Goal: Information Seeking & Learning: Learn about a topic

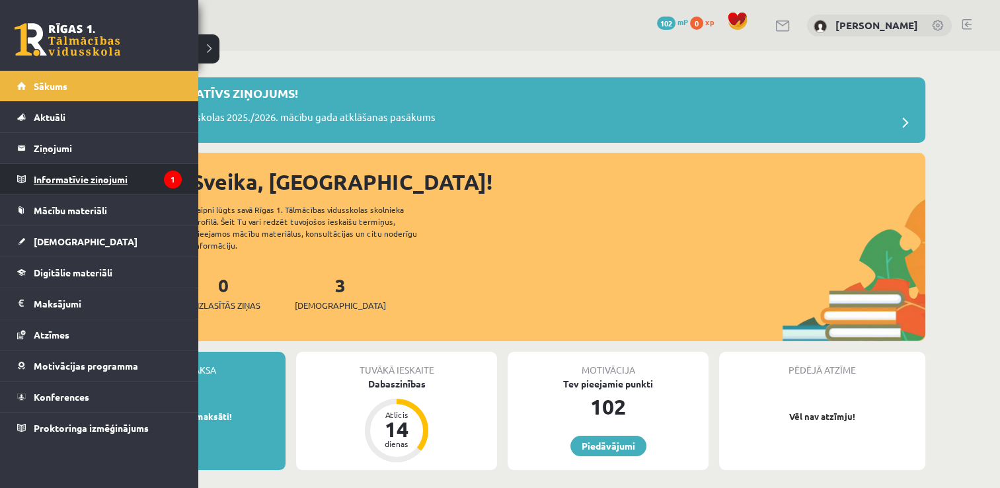
click at [49, 184] on legend "Informatīvie ziņojumi 1" at bounding box center [108, 179] width 148 height 30
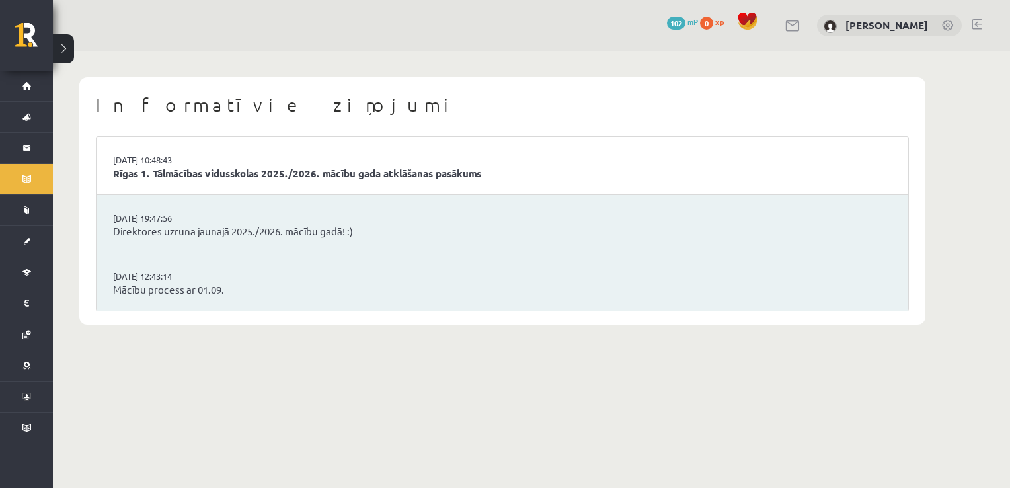
click at [307, 163] on li "02.09.2025 10:48:43 Rīgas 1. Tālmācības vidusskolas 2025./2026. mācību gada atk…" at bounding box center [503, 166] width 812 height 58
click at [236, 181] on li "02.09.2025 10:48:43 Rīgas 1. Tālmācības vidusskolas 2025./2026. mācību gada atk…" at bounding box center [503, 166] width 812 height 58
click at [246, 176] on link "Rīgas 1. Tālmācības vidusskolas 2025./2026. mācību gada atklāšanas pasākums" at bounding box center [502, 173] width 779 height 15
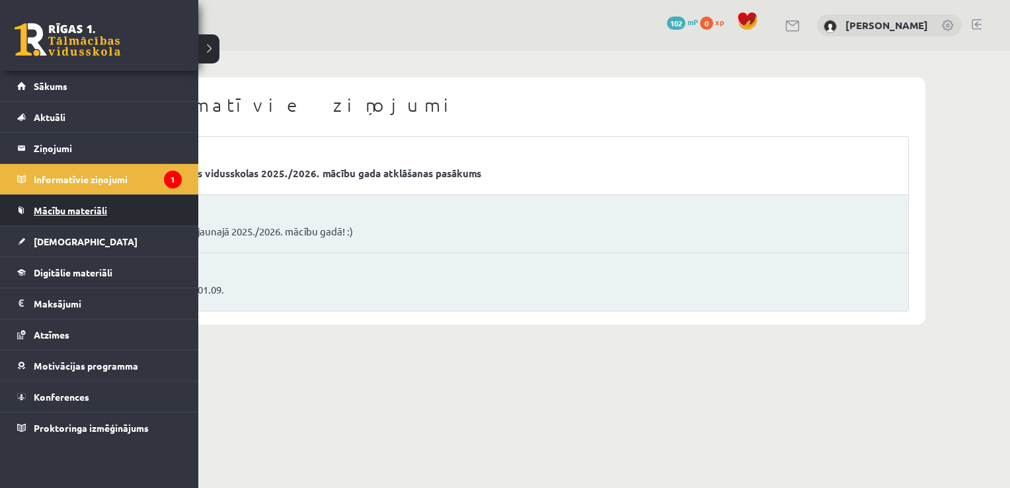
click at [55, 204] on span "Mācību materiāli" at bounding box center [70, 210] width 73 height 12
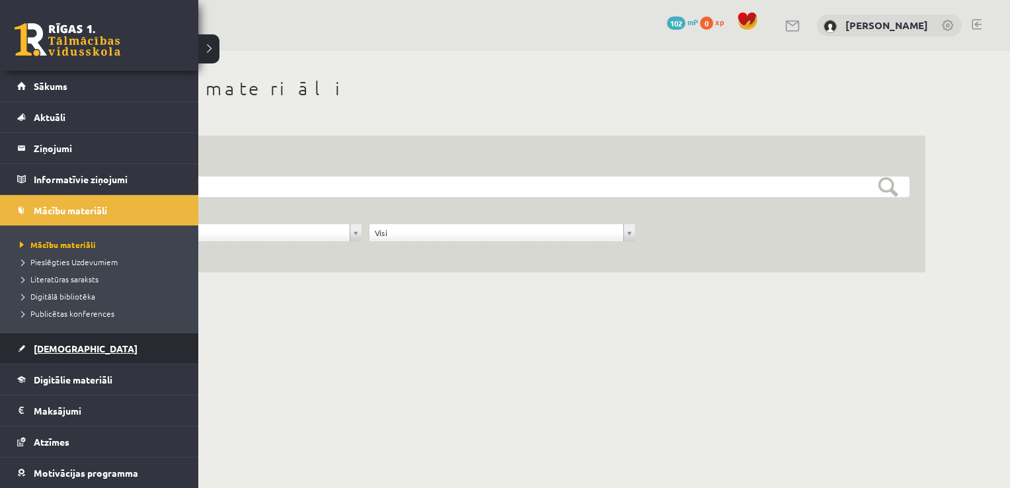
click at [36, 351] on span "[DEMOGRAPHIC_DATA]" at bounding box center [86, 348] width 104 height 12
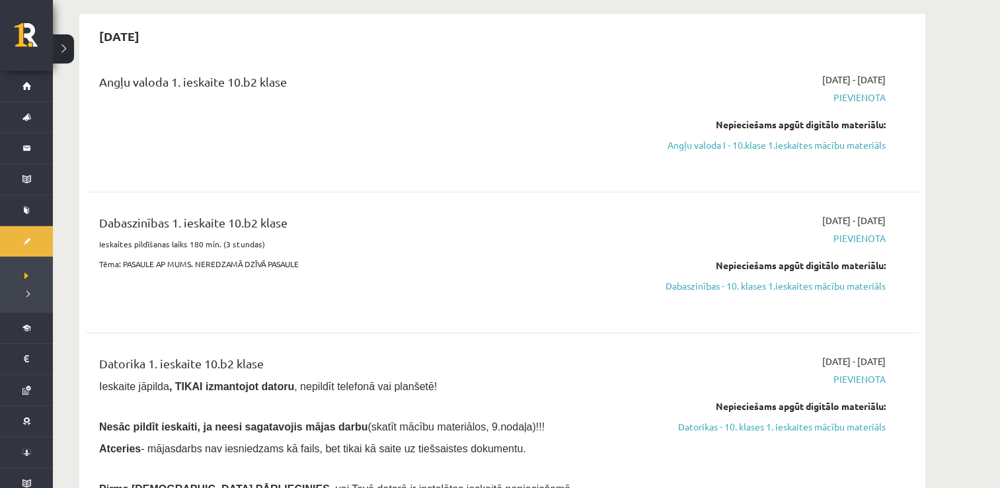
scroll to position [104, 0]
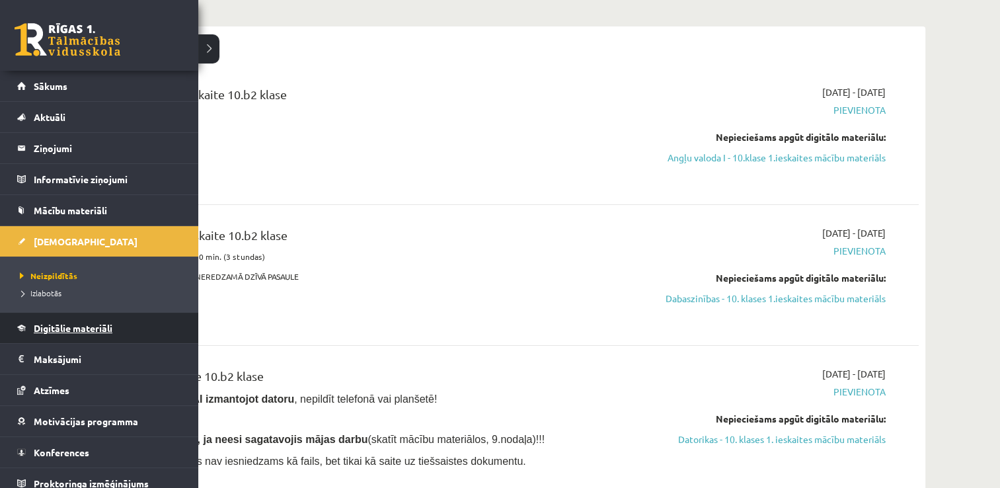
click at [58, 313] on link "Digitālie materiāli" at bounding box center [99, 328] width 165 height 30
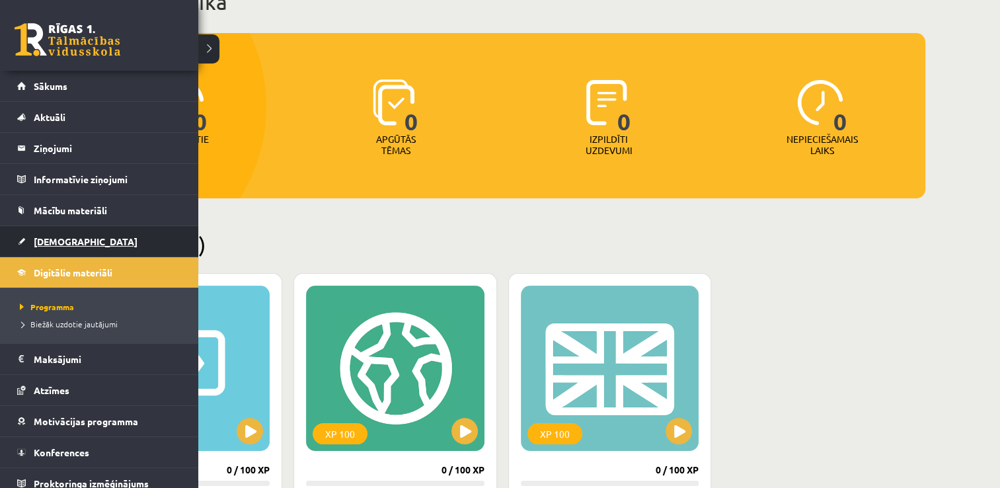
click at [48, 237] on span "[DEMOGRAPHIC_DATA]" at bounding box center [86, 241] width 104 height 12
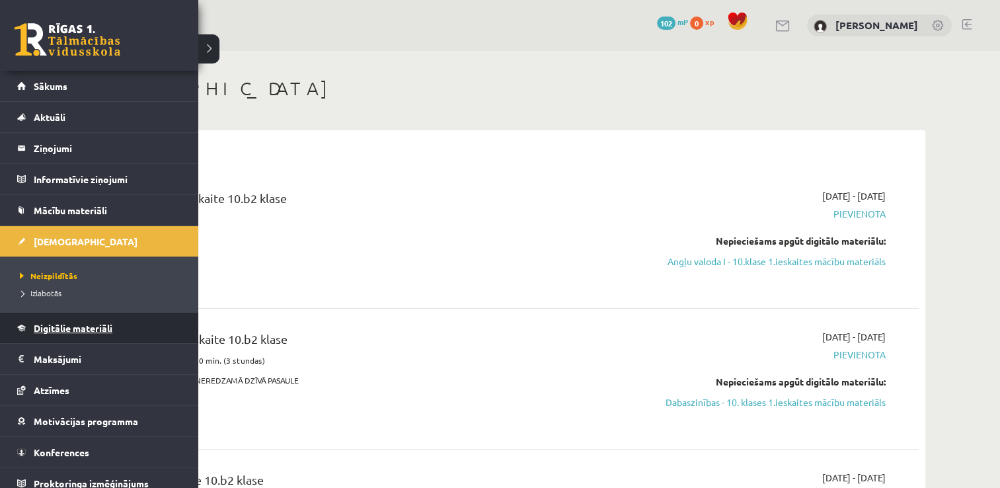
click at [120, 317] on link "Digitālie materiāli" at bounding box center [99, 328] width 165 height 30
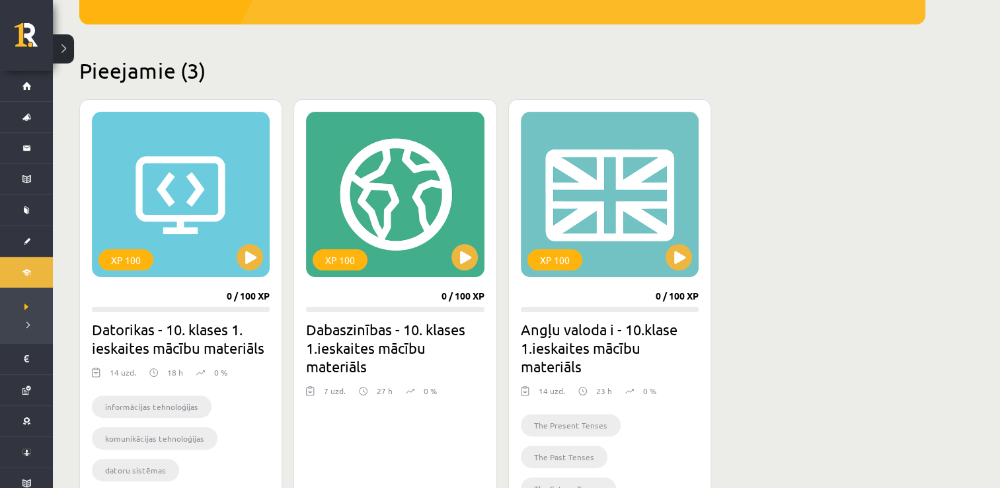
scroll to position [284, 0]
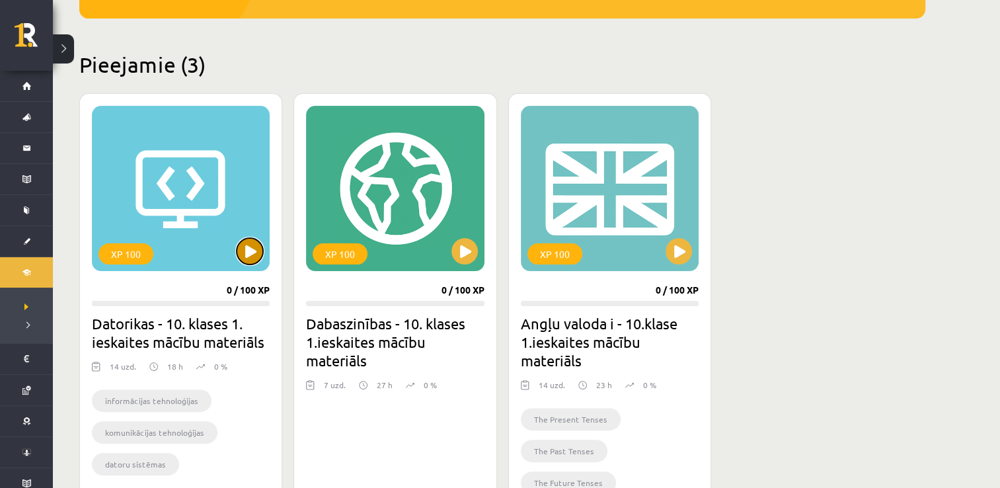
click at [251, 252] on button at bounding box center [250, 251] width 26 height 26
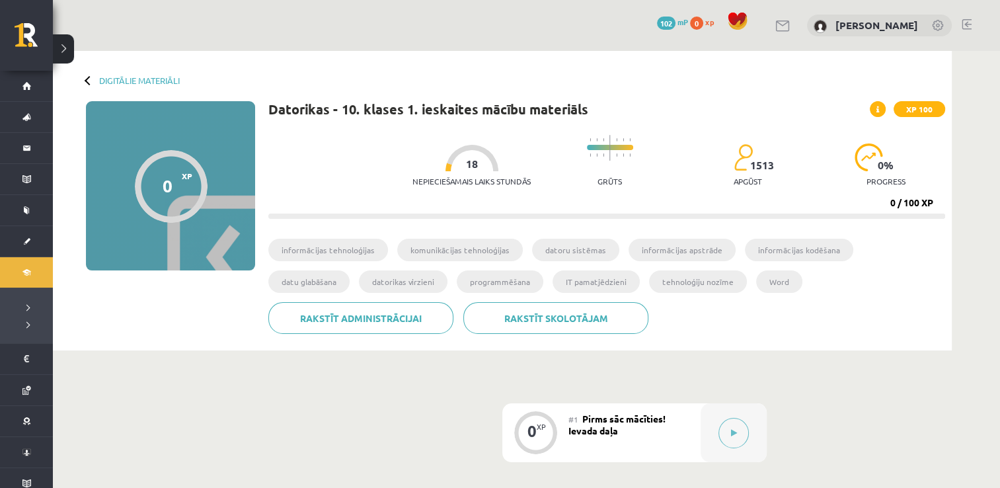
click at [178, 203] on div at bounding box center [171, 186] width 73 height 73
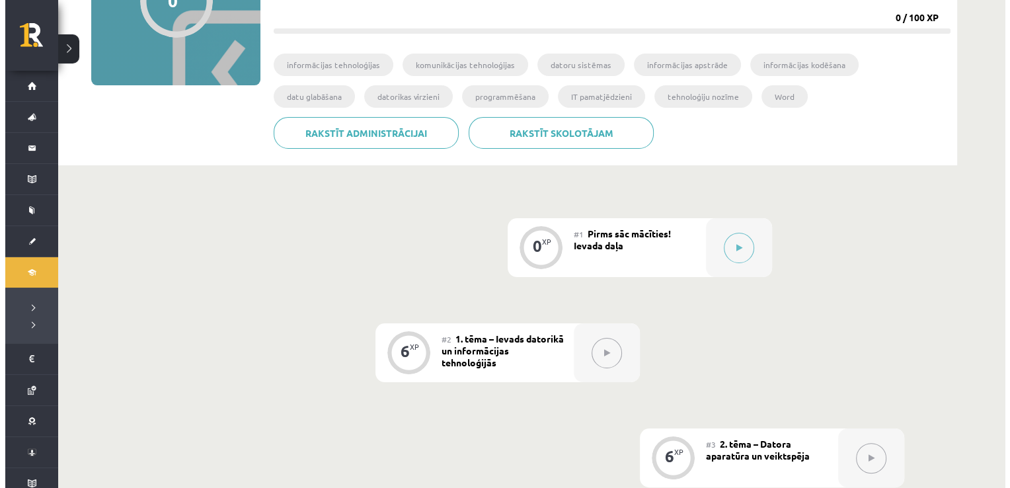
scroll to position [183, 0]
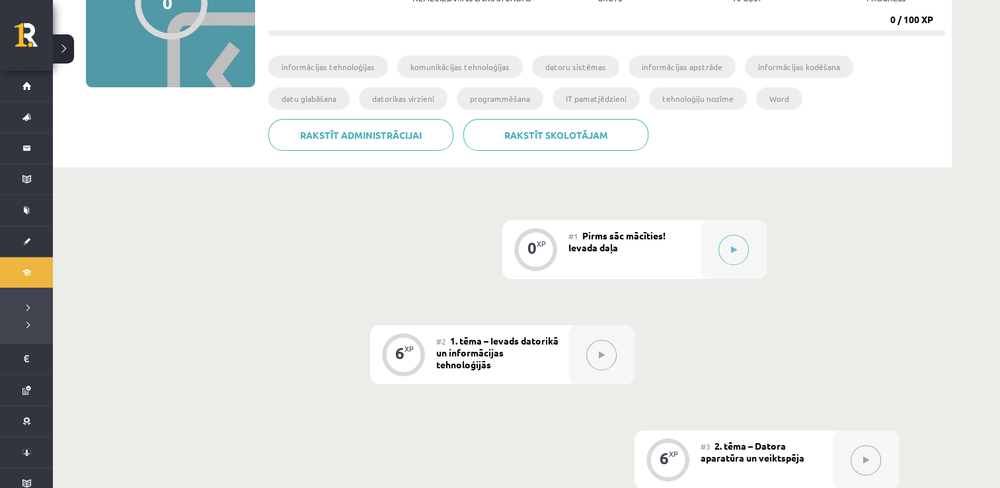
click at [939, 58] on ul "informācijas tehnoloģijas komunikācijas tehnoloģijas datoru sistēmas informācij…" at bounding box center [606, 87] width 677 height 63
click at [733, 247] on icon at bounding box center [734, 250] width 6 height 8
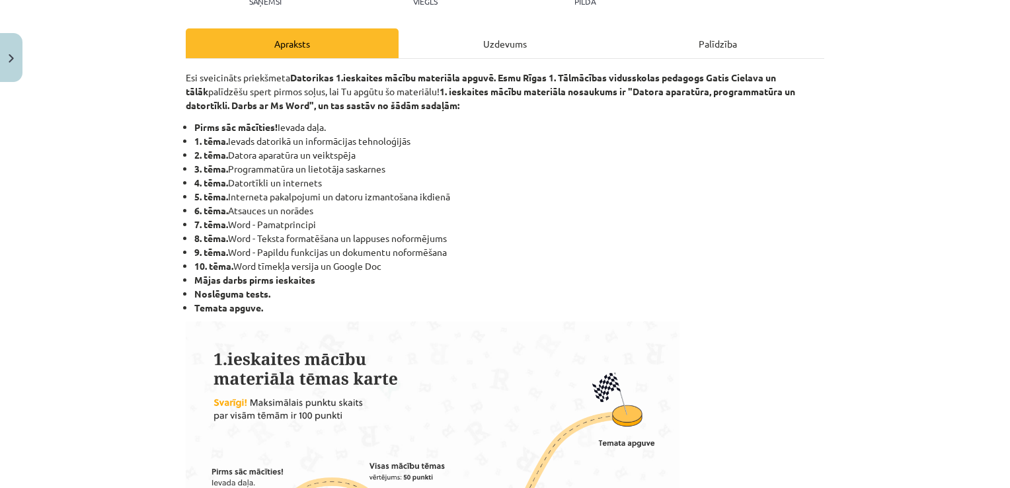
scroll to position [159, 0]
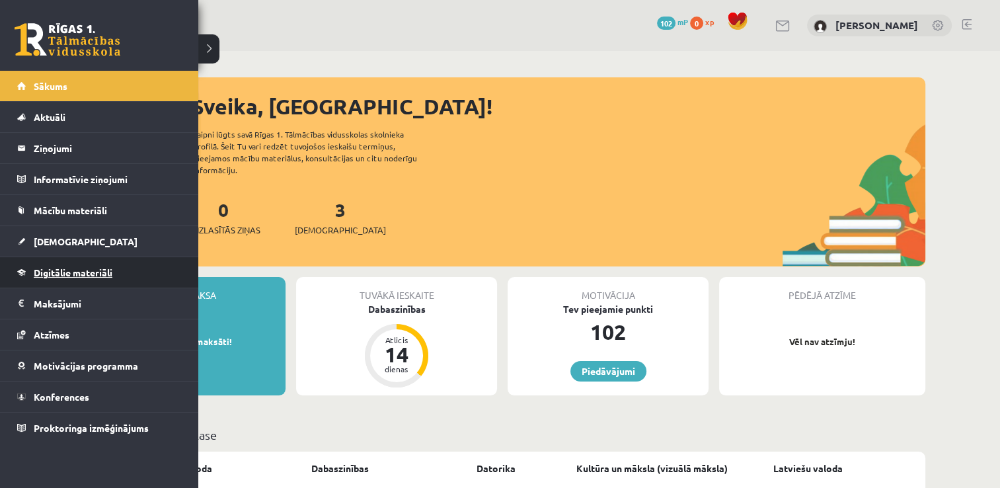
click at [106, 269] on span "Digitālie materiāli" at bounding box center [73, 272] width 79 height 12
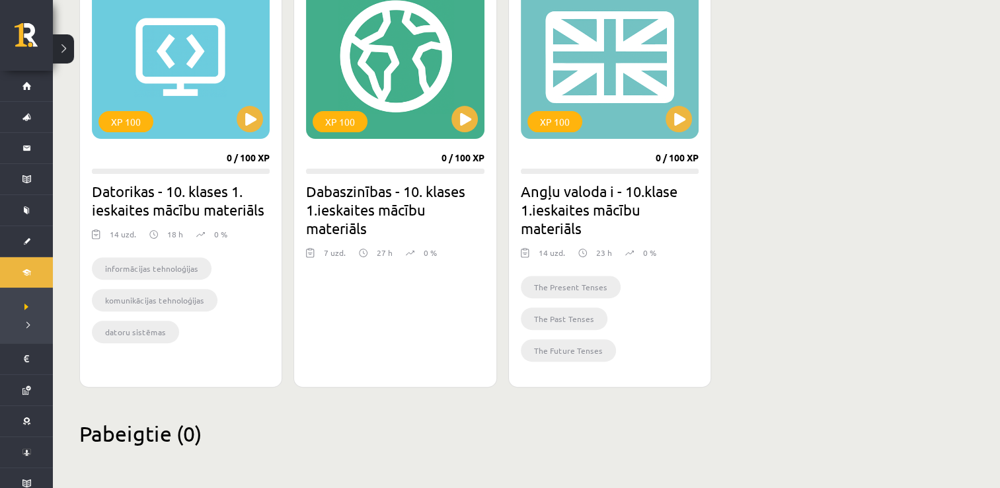
scroll to position [397, 0]
